Goal: Information Seeking & Learning: Compare options

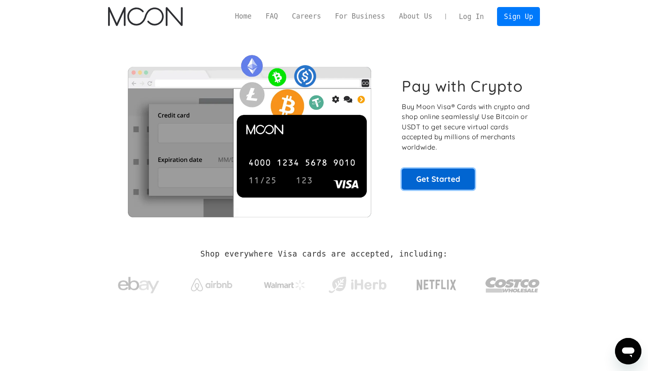
click at [438, 182] on link "Get Started" at bounding box center [438, 178] width 73 height 21
